Goal: Transaction & Acquisition: Book appointment/travel/reservation

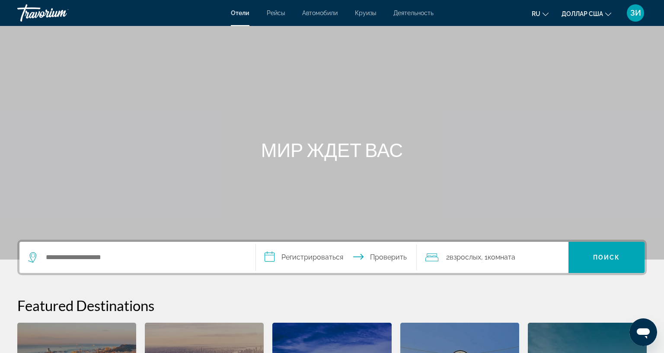
click at [365, 13] on font "Круизы" at bounding box center [365, 13] width 21 height 7
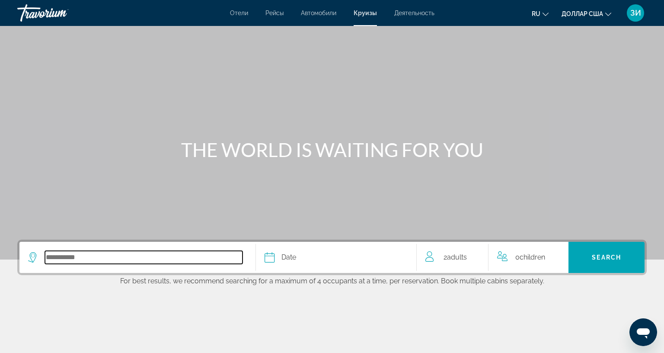
click at [57, 257] on input "Select cruise destination" at bounding box center [144, 257] width 198 height 13
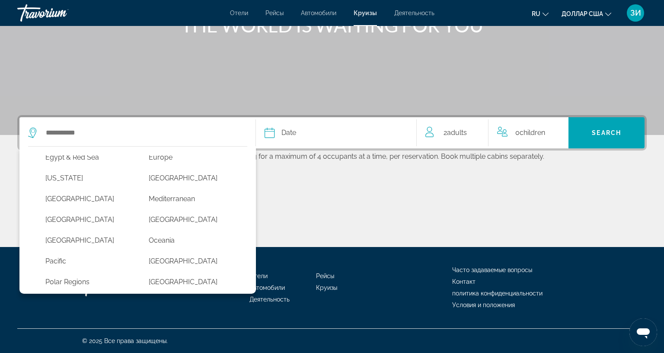
scroll to position [137, 0]
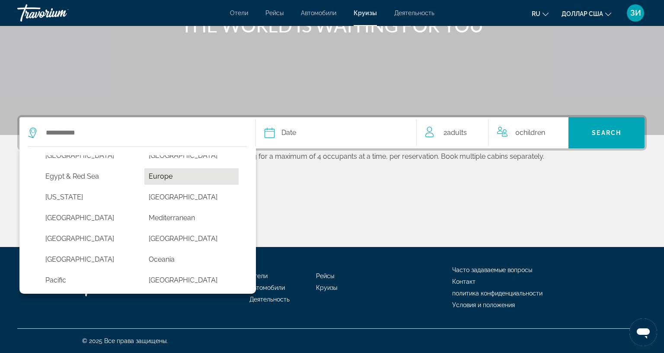
click at [163, 168] on button "Europe" at bounding box center [191, 176] width 95 height 16
type input "******"
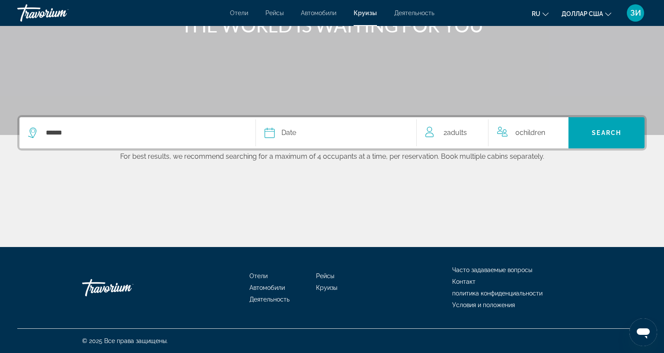
click at [299, 117] on button "Date January February March April May June July August September October Novemb…" at bounding box center [336, 132] width 143 height 31
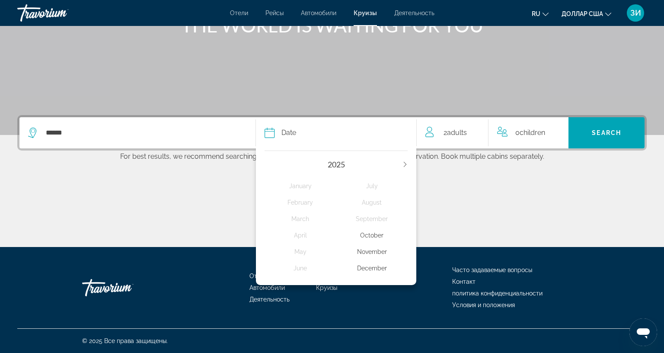
click at [359, 260] on div "December" at bounding box center [371, 268] width 71 height 16
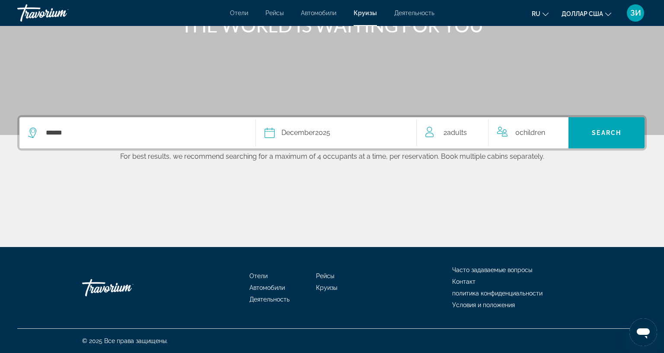
click at [463, 128] on span "Adults" at bounding box center [457, 132] width 20 height 8
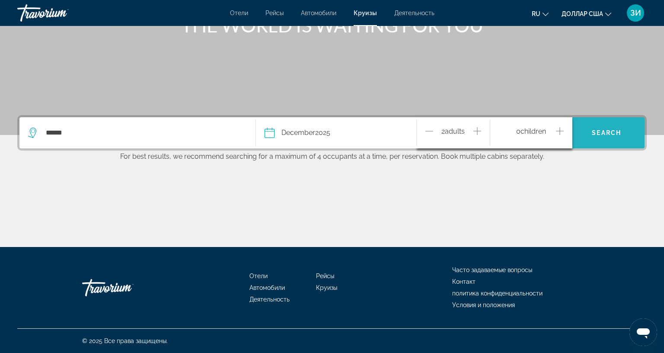
click at [608, 129] on span "Search" at bounding box center [606, 132] width 29 height 7
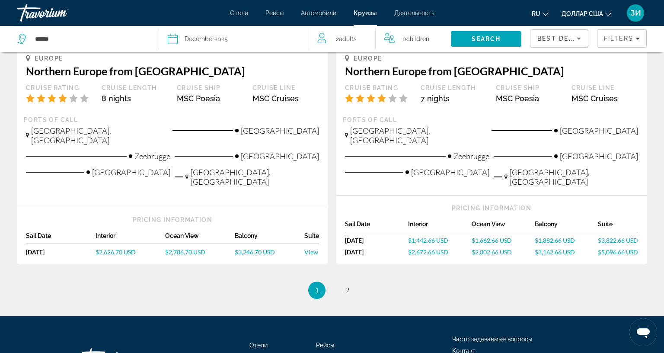
scroll to position [951, 0]
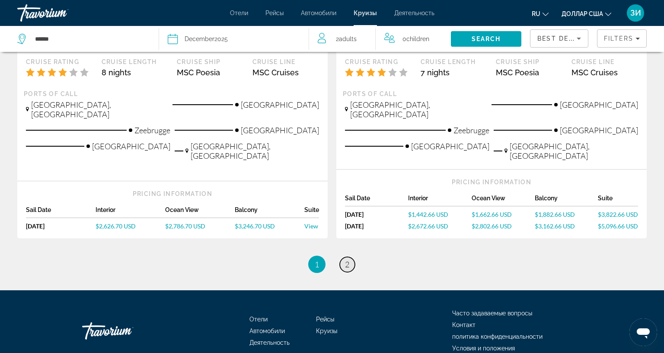
click at [345, 259] on span "2" at bounding box center [347, 264] width 4 height 10
